Goal: Find specific page/section: Find specific page/section

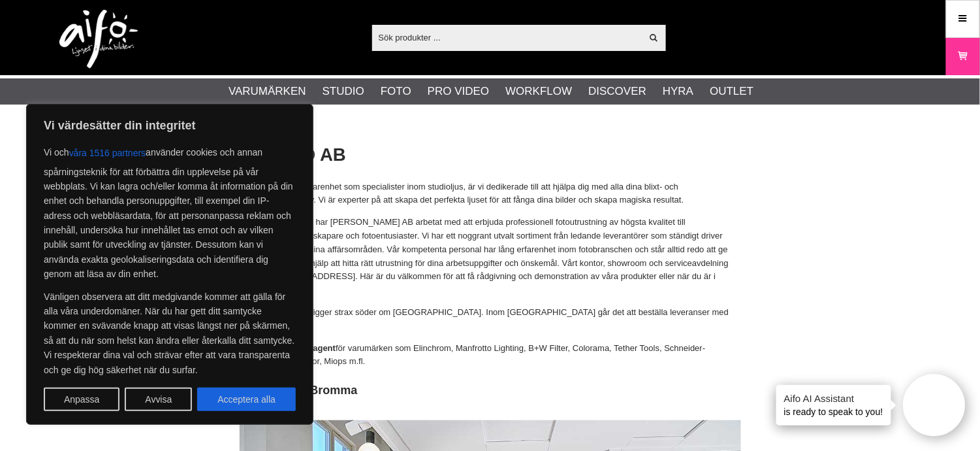
click at [157, 399] on button "Avvisa" at bounding box center [158, 399] width 67 height 24
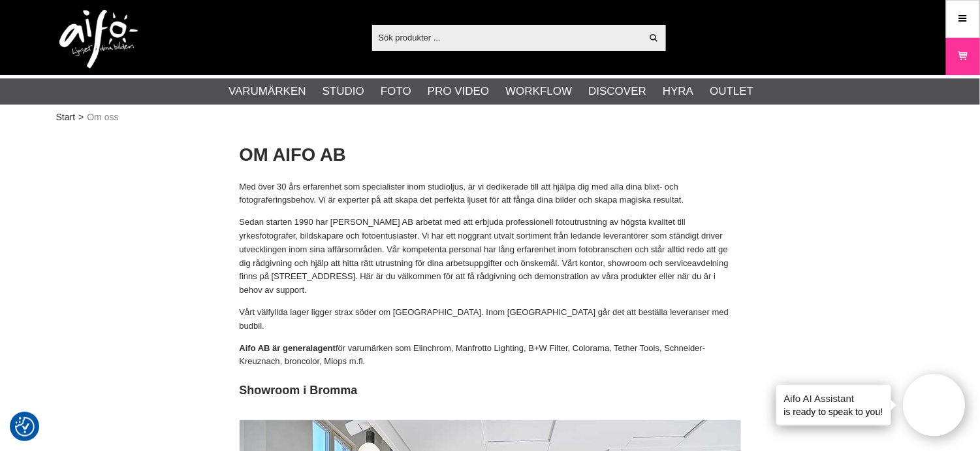
click at [451, 39] on input "text" at bounding box center [507, 37] width 270 height 20
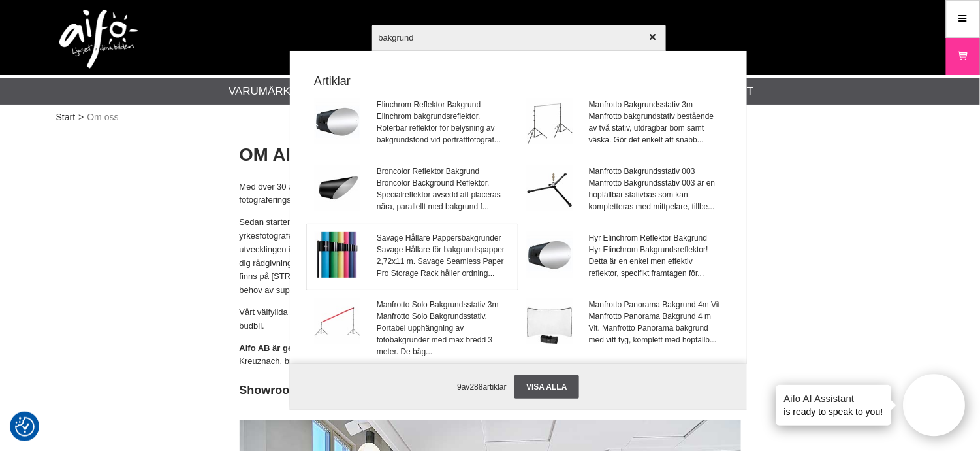
type input "bakgrund"
click at [380, 238] on span "Savage Hållare Pappersbakgrunder" at bounding box center [443, 238] width 133 height 12
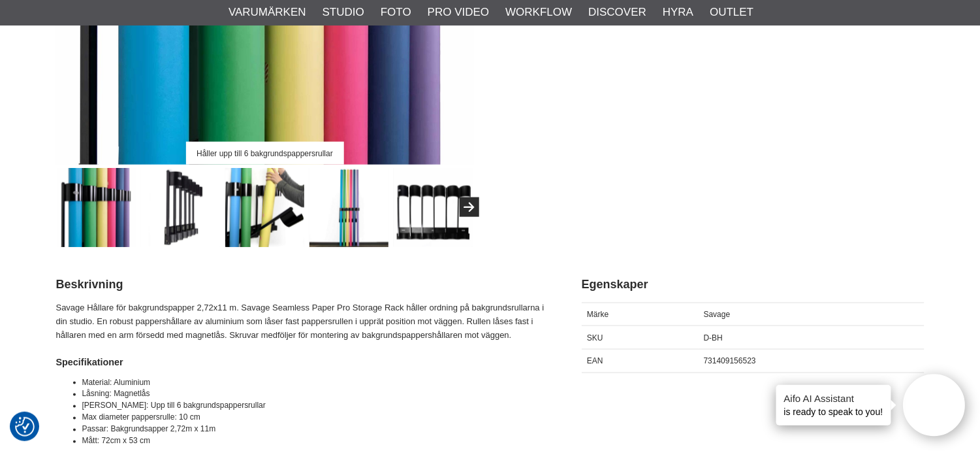
scroll to position [435, 0]
